Goal: Task Accomplishment & Management: Use online tool/utility

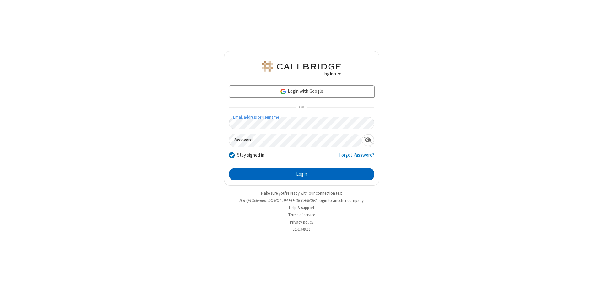
click at [302, 174] on button "Login" at bounding box center [301, 174] width 145 height 13
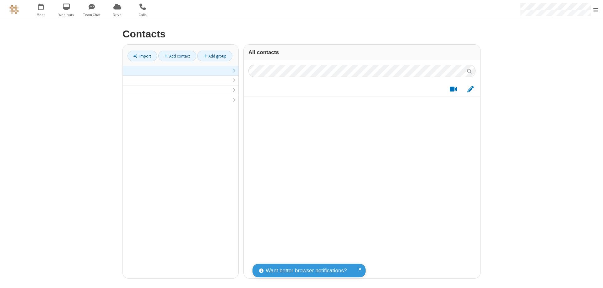
click at [181, 74] on link at bounding box center [181, 71] width 116 height 10
click at [142, 56] on link "Import" at bounding box center [143, 56] width 30 height 11
